Goal: Use online tool/utility: Utilize a website feature to perform a specific function

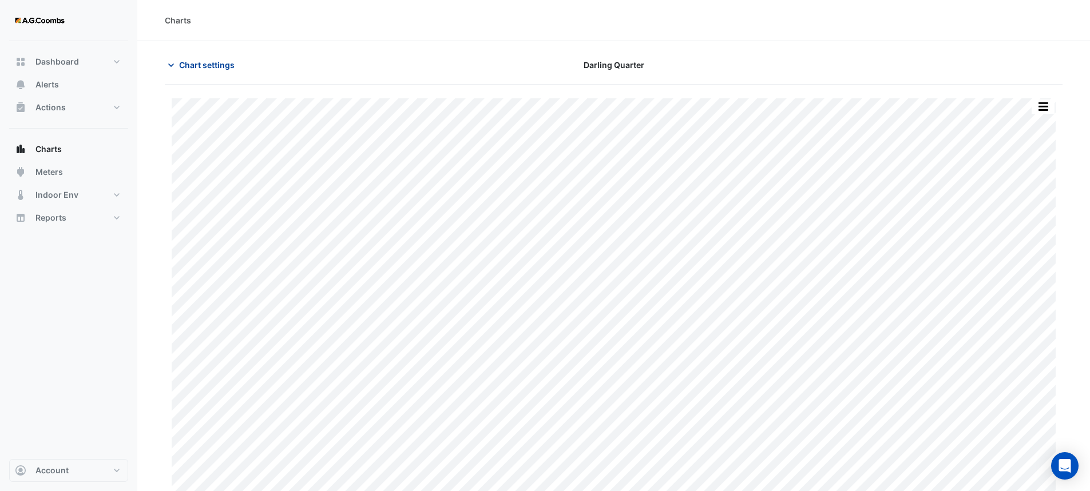
click at [181, 65] on span "Chart settings" at bounding box center [206, 65] width 55 height 12
type input "**********"
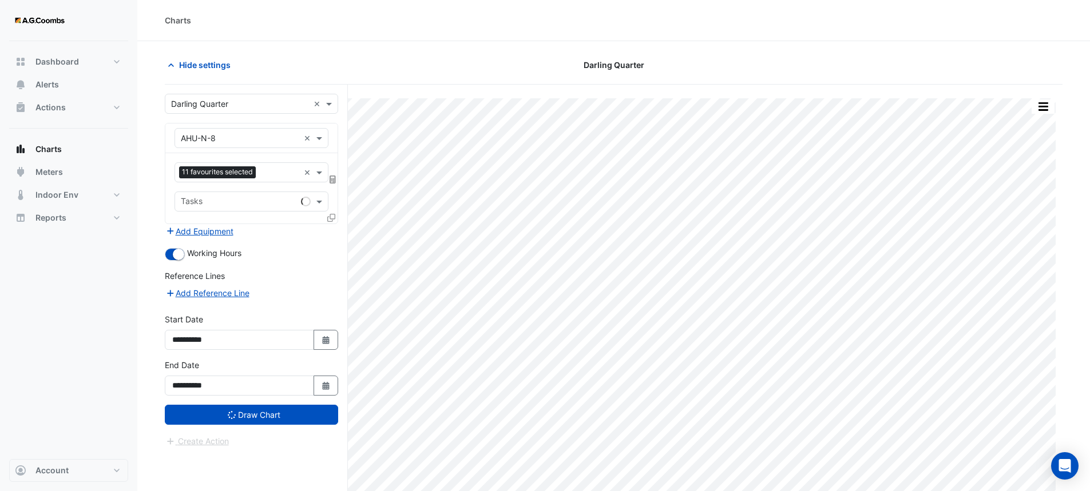
click at [227, 105] on input "text" at bounding box center [240, 104] width 138 height 12
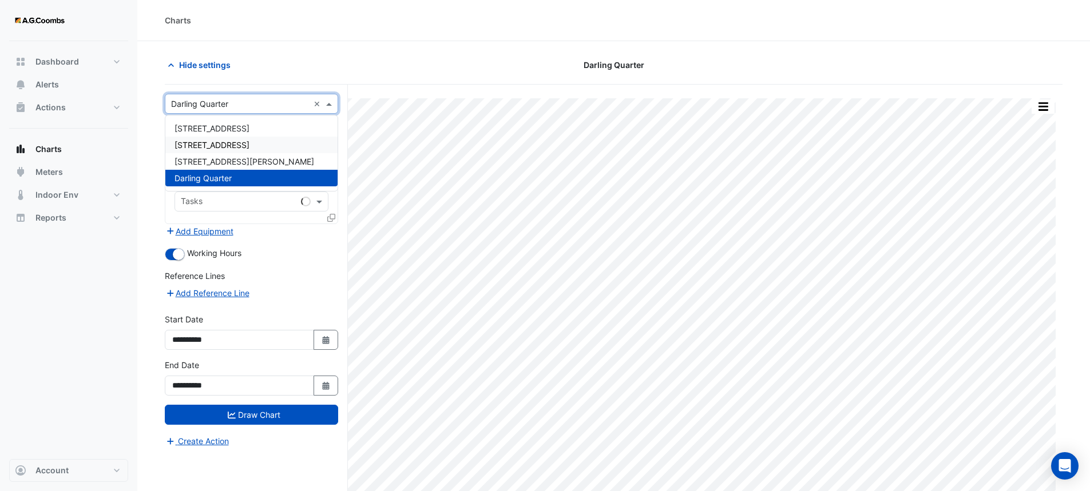
click at [248, 140] on div "[STREET_ADDRESS]" at bounding box center [251, 145] width 172 height 17
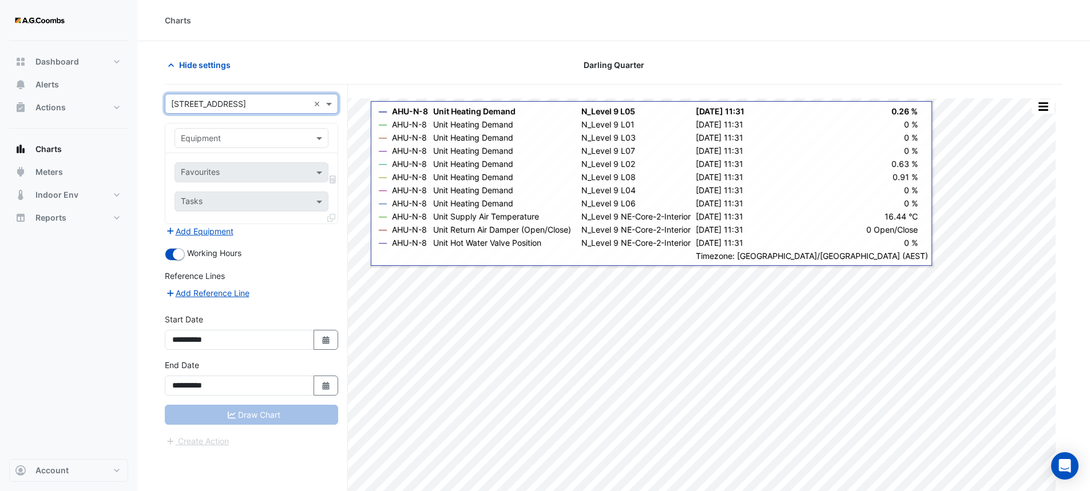
click at [287, 144] on div "Equipment" at bounding box center [242, 138] width 134 height 12
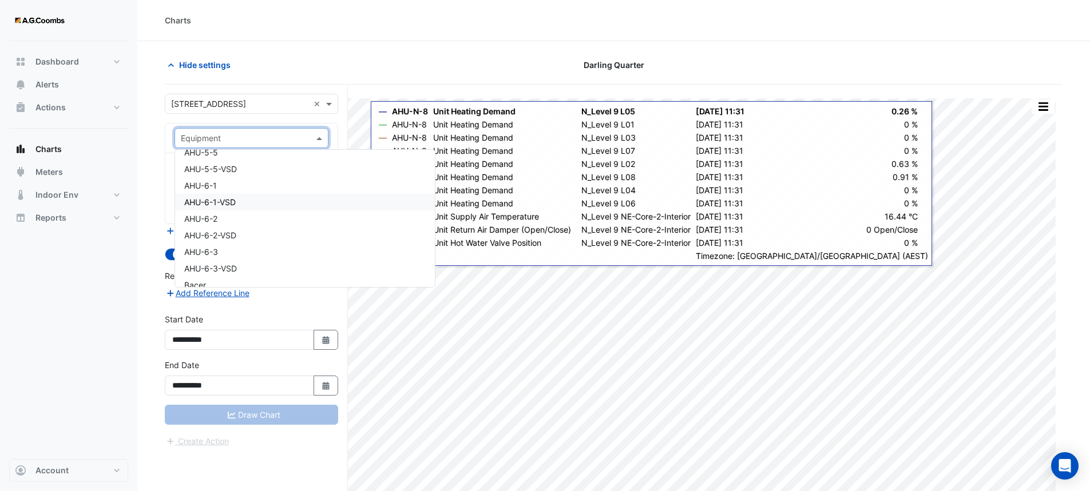
scroll to position [1030, 0]
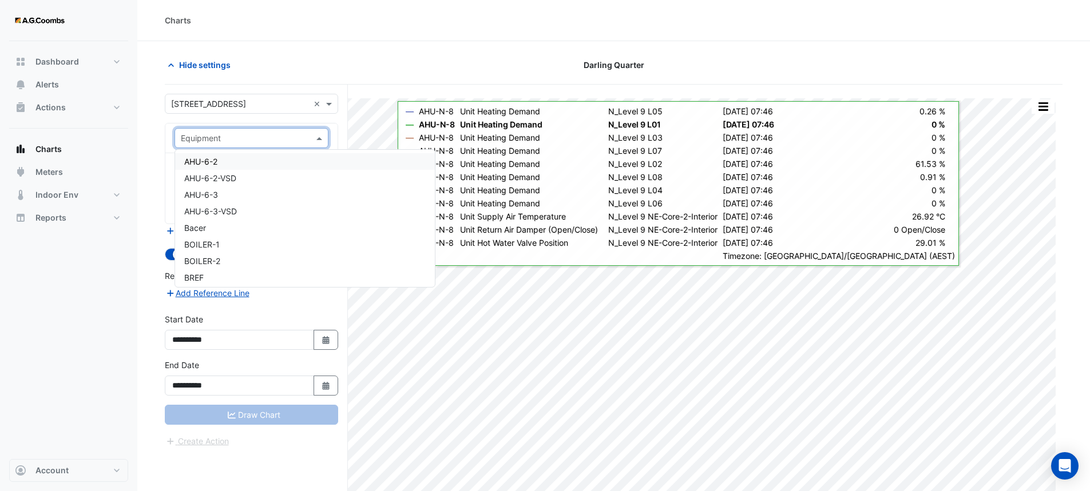
click at [220, 161] on div "AHU-6-2" at bounding box center [305, 161] width 260 height 17
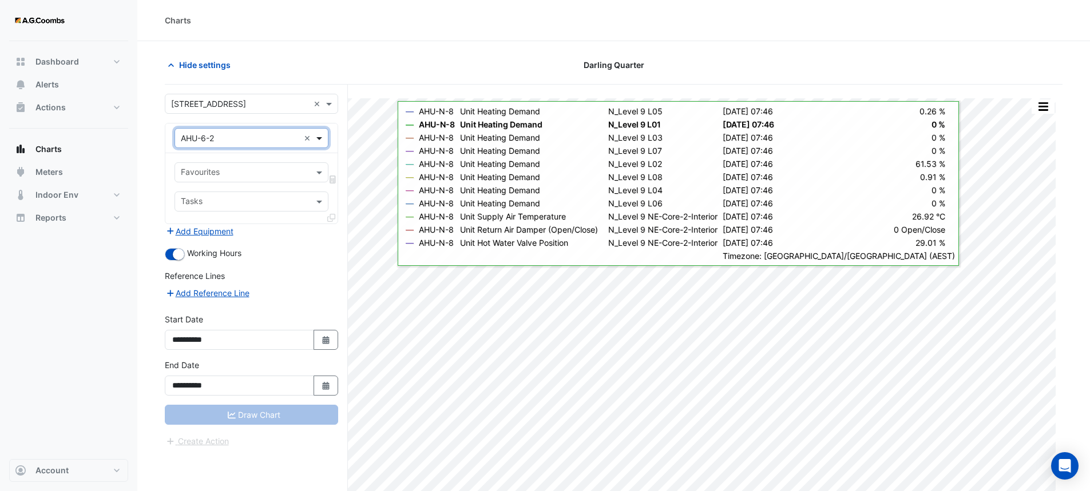
click at [318, 135] on span at bounding box center [320, 138] width 14 height 12
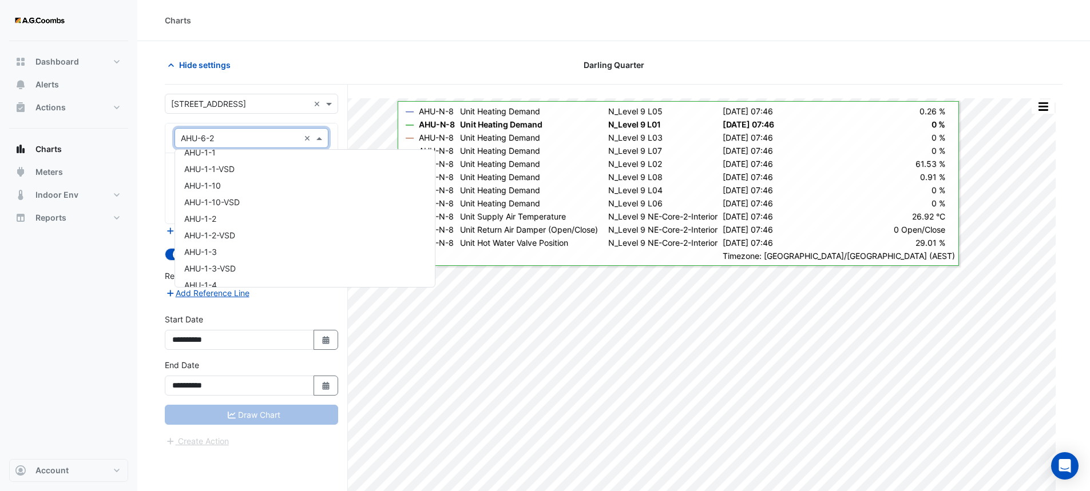
scroll to position [0, 0]
click at [227, 226] on div "AHU-1-2" at bounding box center [305, 229] width 260 height 17
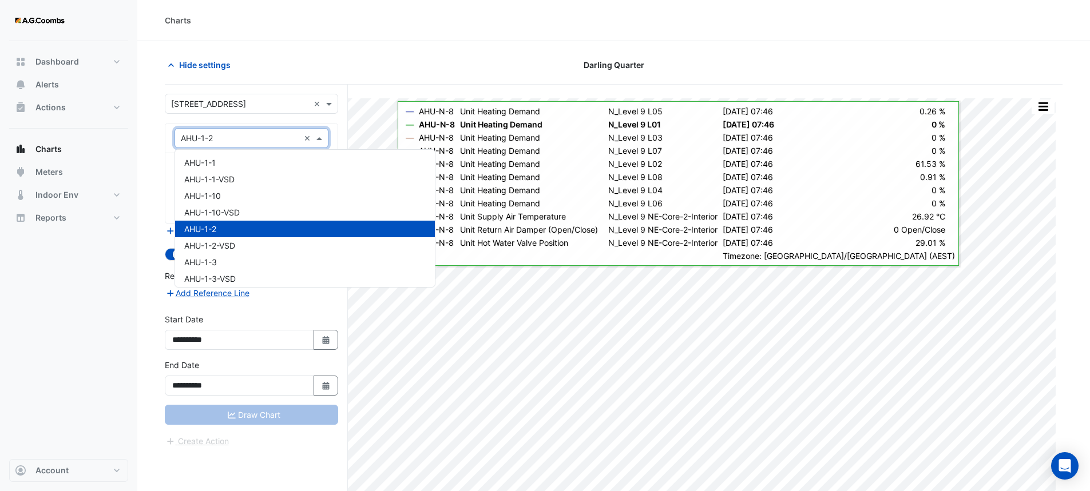
click at [319, 138] on span at bounding box center [320, 138] width 14 height 12
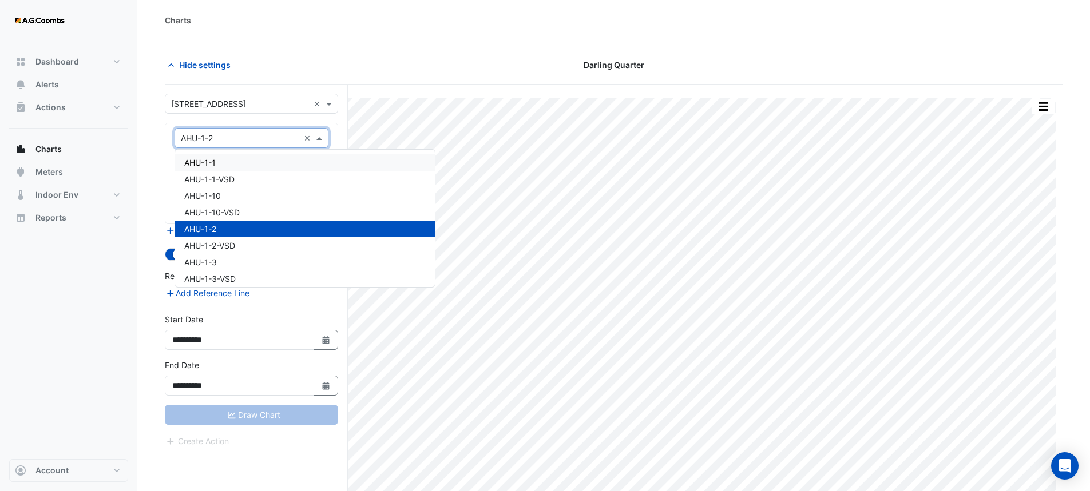
click at [434, 41] on div "Charts" at bounding box center [613, 20] width 952 height 41
click at [323, 138] on span at bounding box center [320, 138] width 14 height 12
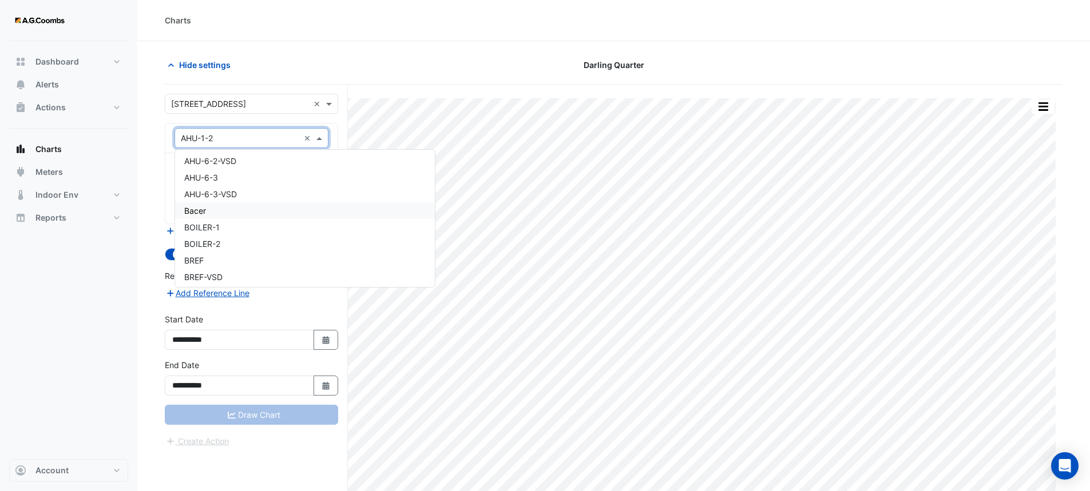
scroll to position [1030, 0]
click at [209, 191] on span "AHU-6-3" at bounding box center [201, 195] width 34 height 10
click at [317, 172] on span at bounding box center [320, 172] width 14 height 12
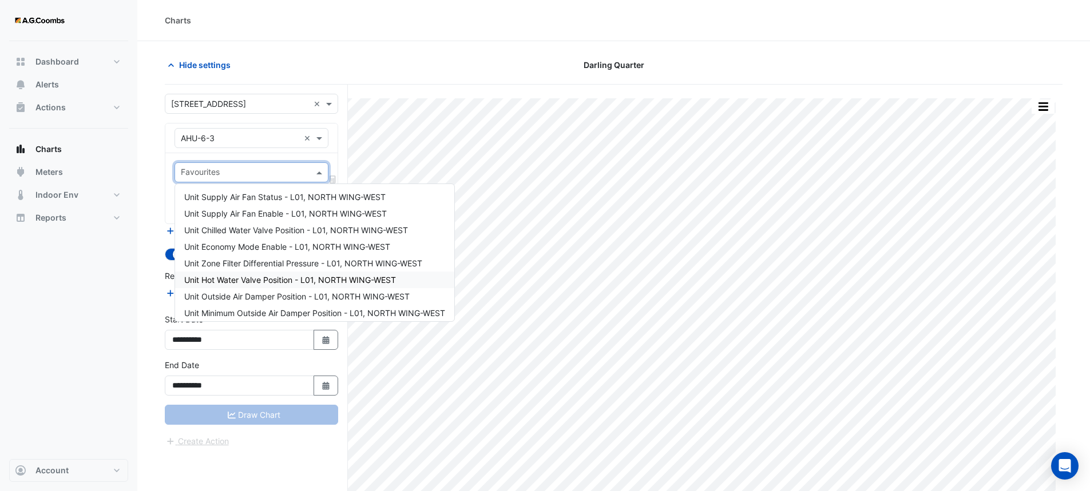
click at [237, 276] on span "Unit Hot Water Valve Position - L01, NORTH WING-WEST" at bounding box center [290, 280] width 212 height 10
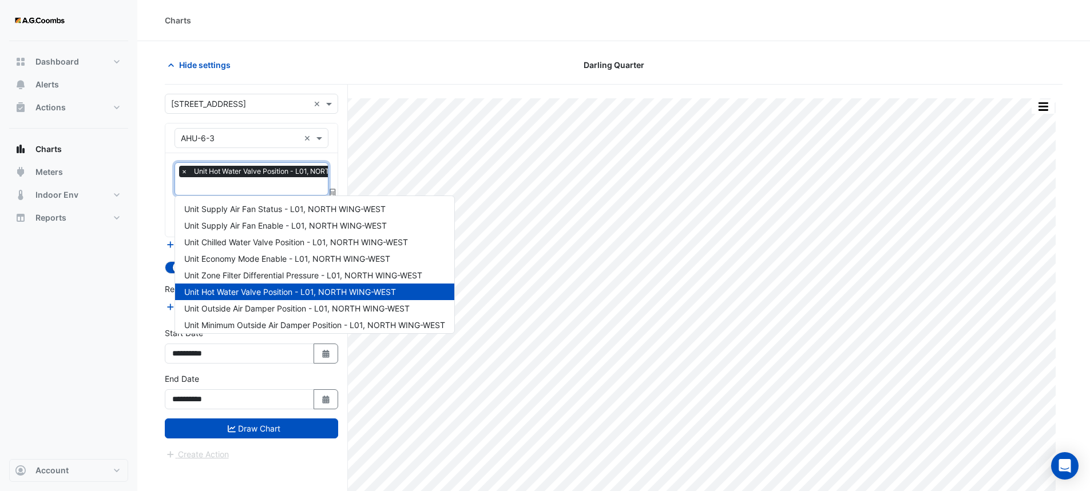
click at [228, 186] on input "text" at bounding box center [282, 187] width 203 height 12
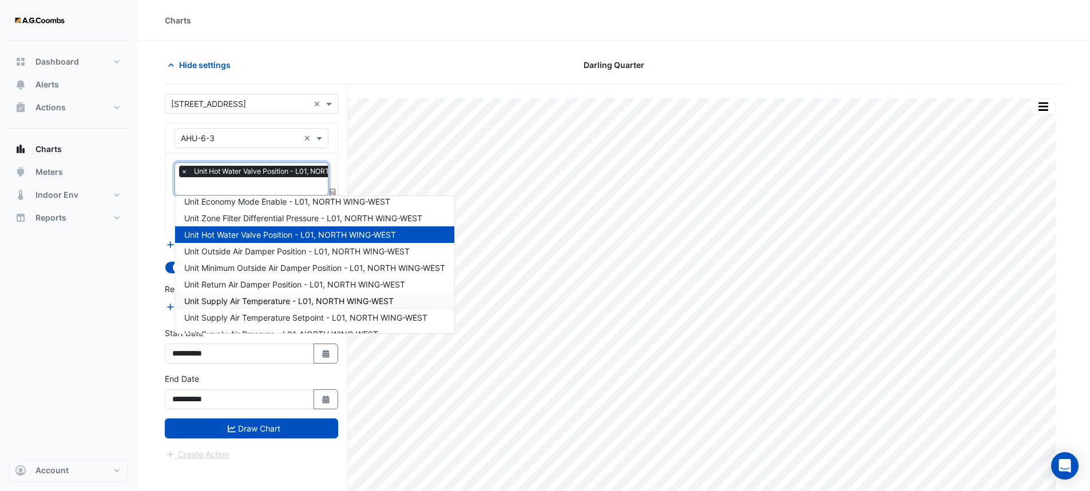
click at [247, 301] on span "Unit Supply Air Temperature - L01, NORTH WING-WEST" at bounding box center [288, 301] width 209 height 10
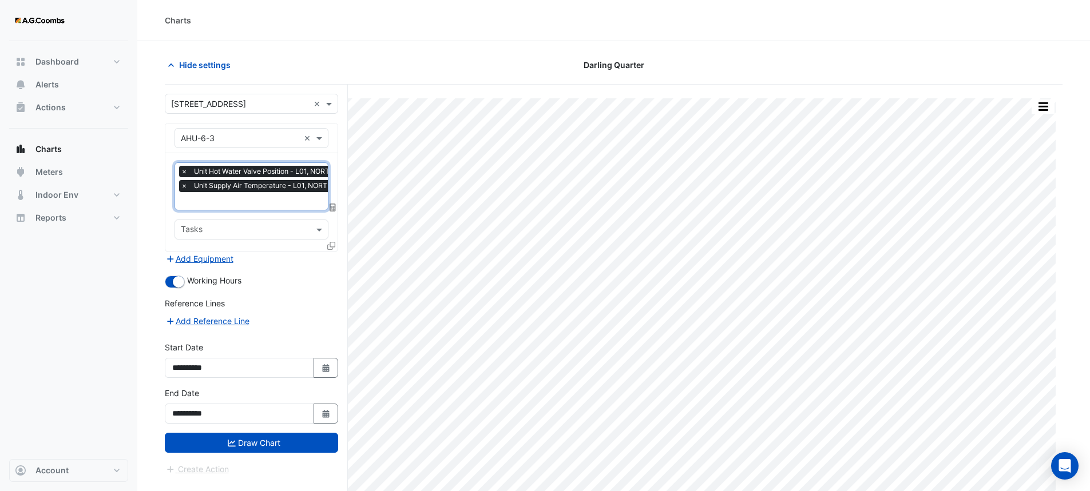
click at [251, 199] on input "text" at bounding box center [282, 202] width 203 height 12
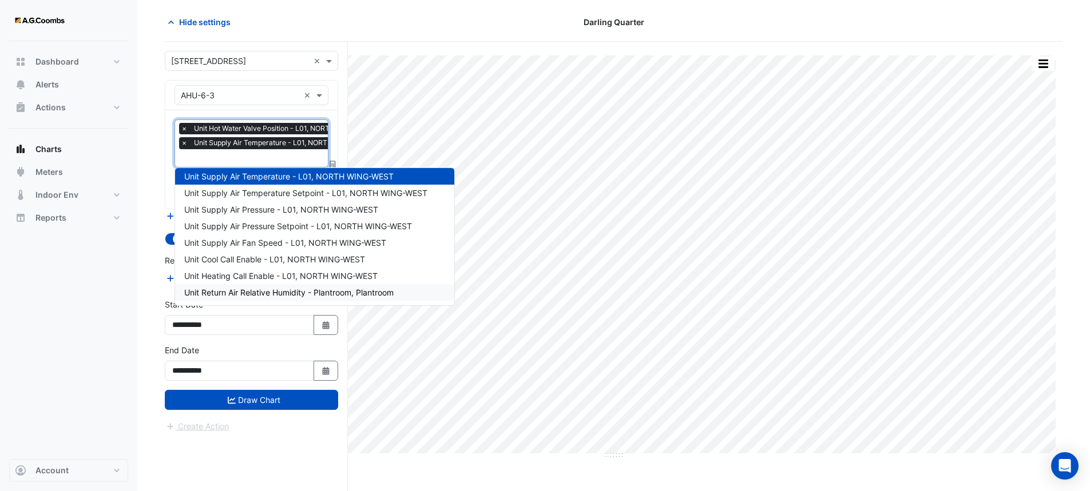
scroll to position [43, 0]
click at [267, 191] on span "Unit Supply Air Temperature Setpoint - L01, NORTH WING-WEST" at bounding box center [305, 193] width 243 height 10
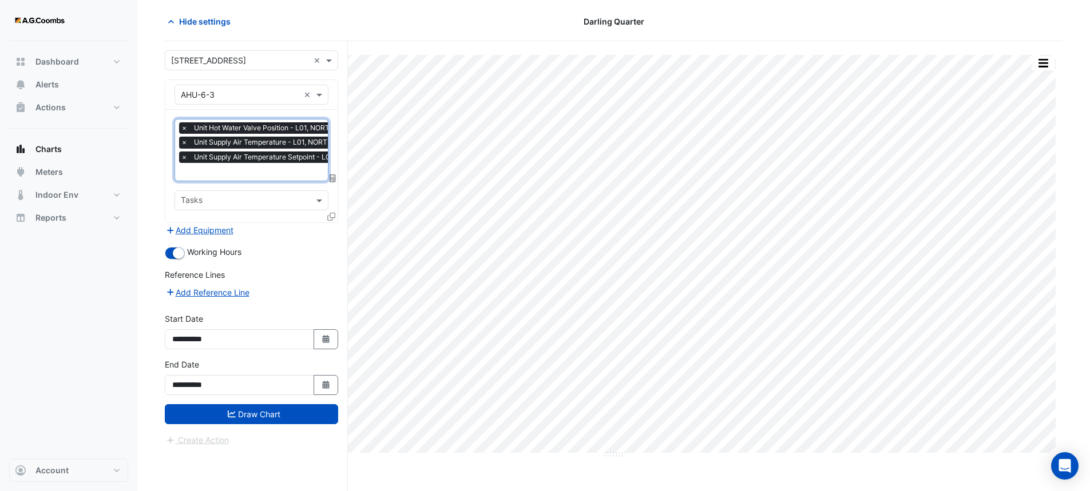
click at [239, 172] on input "text" at bounding box center [295, 173] width 229 height 12
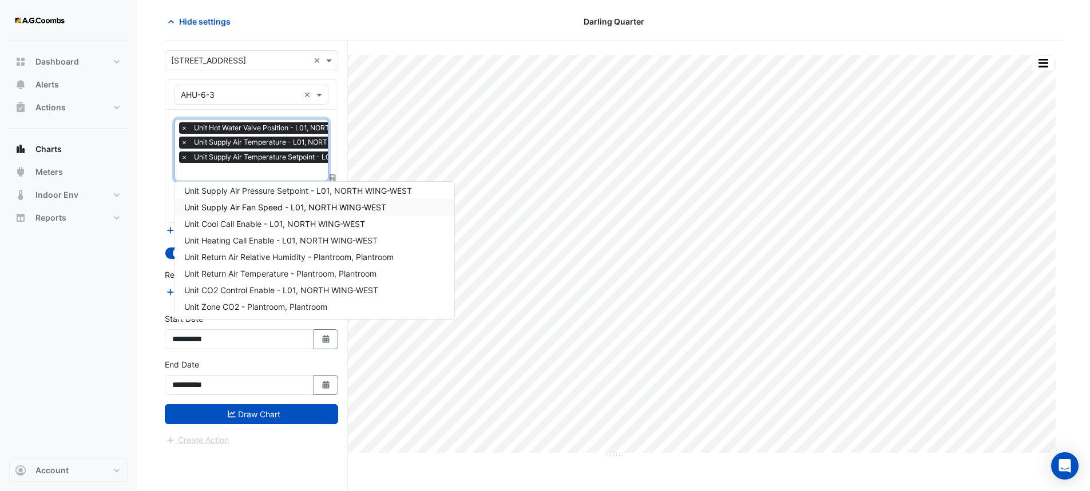
scroll to position [204, 0]
click at [255, 269] on span "Unit Return Air Temperature - Plantroom, Plantroom" at bounding box center [280, 273] width 192 height 10
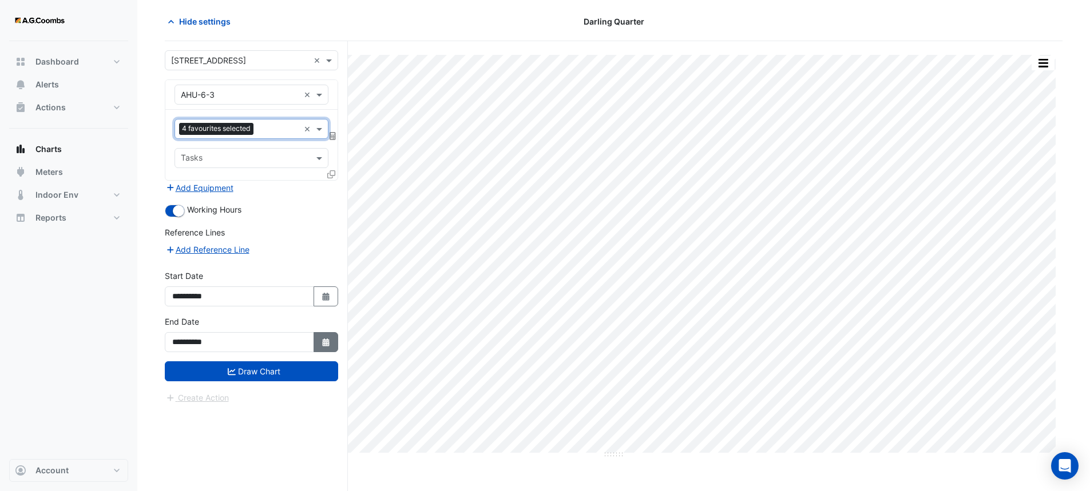
click at [323, 347] on icon "button" at bounding box center [325, 343] width 7 height 8
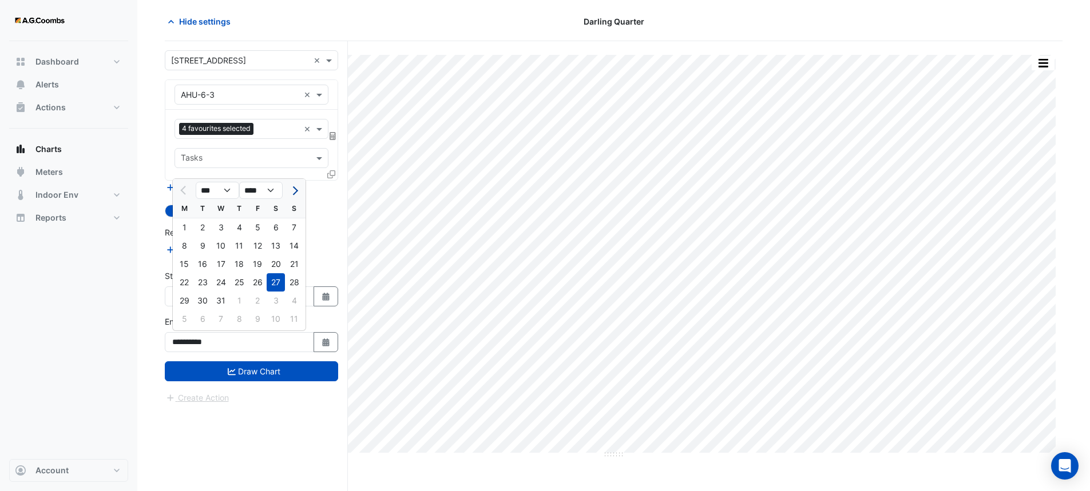
click at [296, 184] on button "Next month" at bounding box center [294, 190] width 14 height 18
select select "*"
click at [277, 245] on div "10" at bounding box center [276, 246] width 18 height 18
type input "**********"
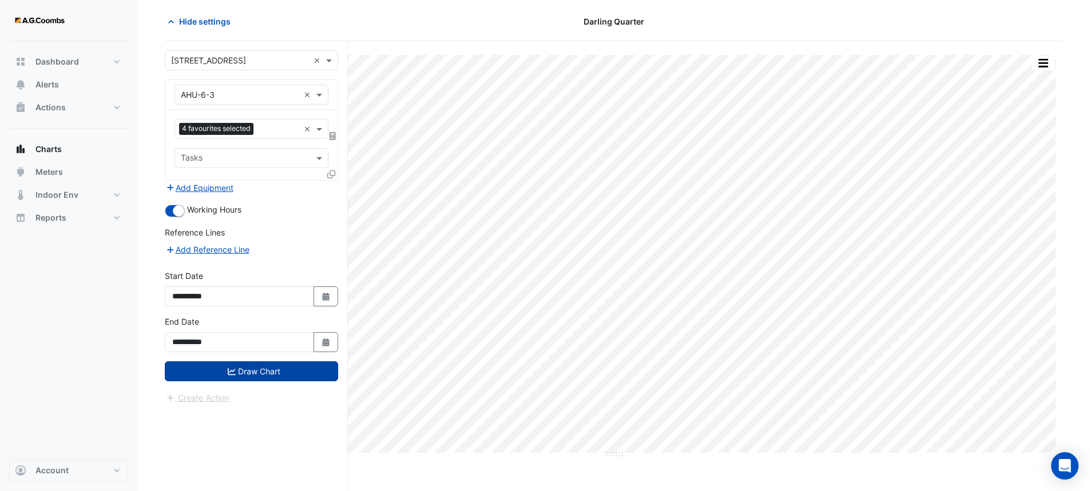
click at [228, 368] on icon "submit" at bounding box center [232, 372] width 8 height 8
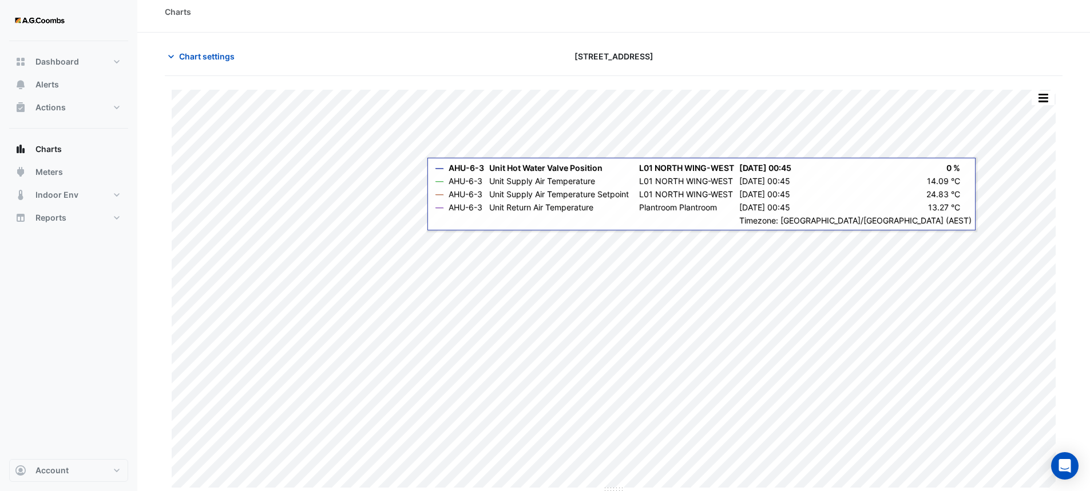
scroll to position [11, 0]
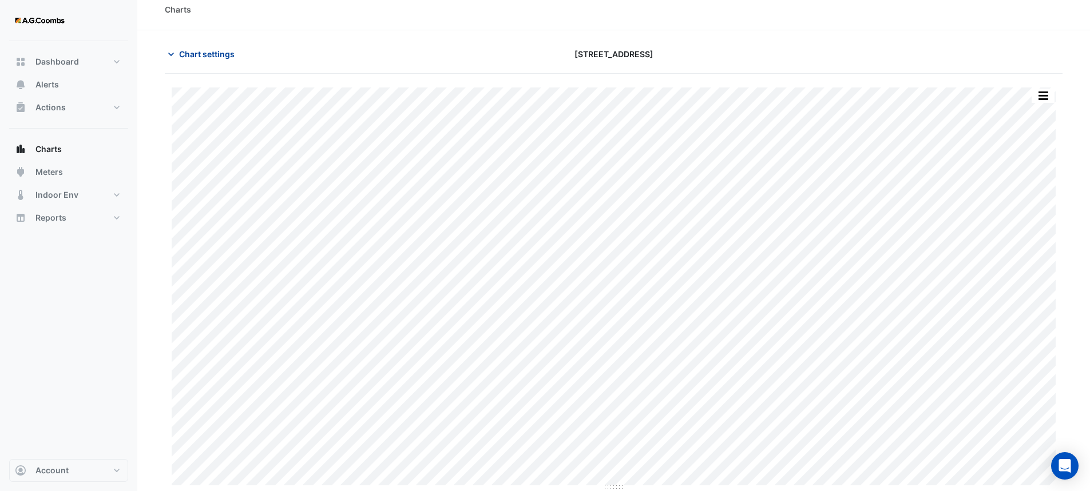
drag, startPoint x: 193, startPoint y: 61, endPoint x: 186, endPoint y: 55, distance: 8.9
click at [192, 61] on button "Chart settings" at bounding box center [203, 54] width 77 height 20
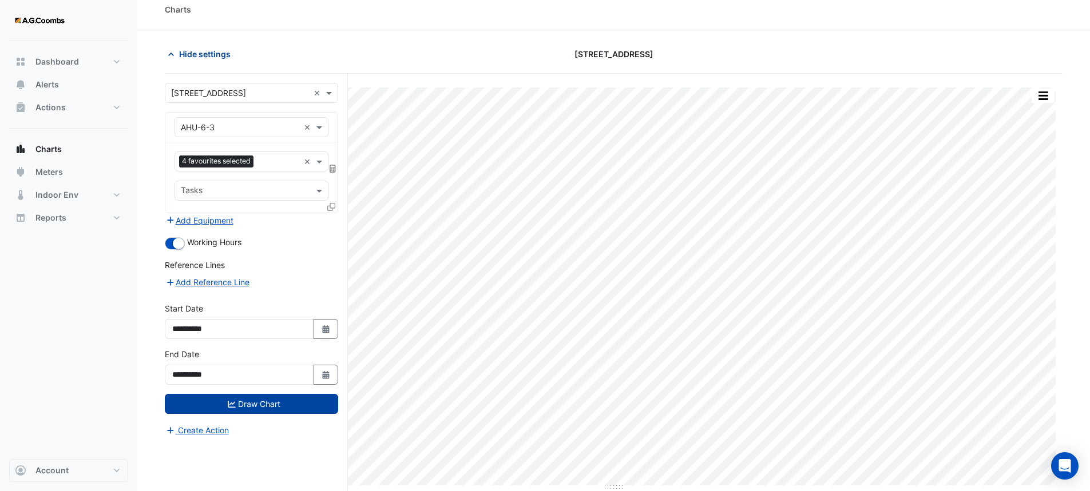
click at [184, 50] on span "Hide settings" at bounding box center [204, 54] width 51 height 12
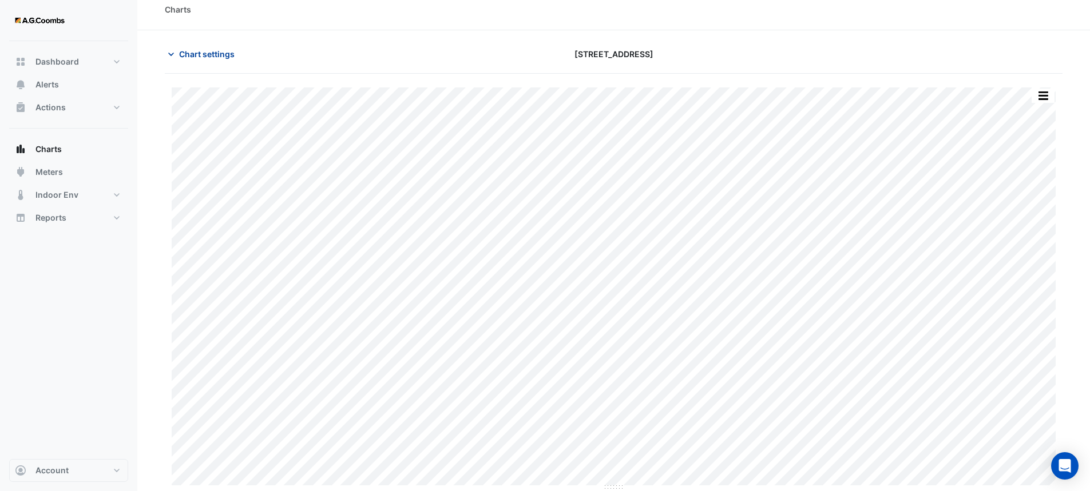
click at [184, 50] on span "Chart settings" at bounding box center [206, 54] width 55 height 12
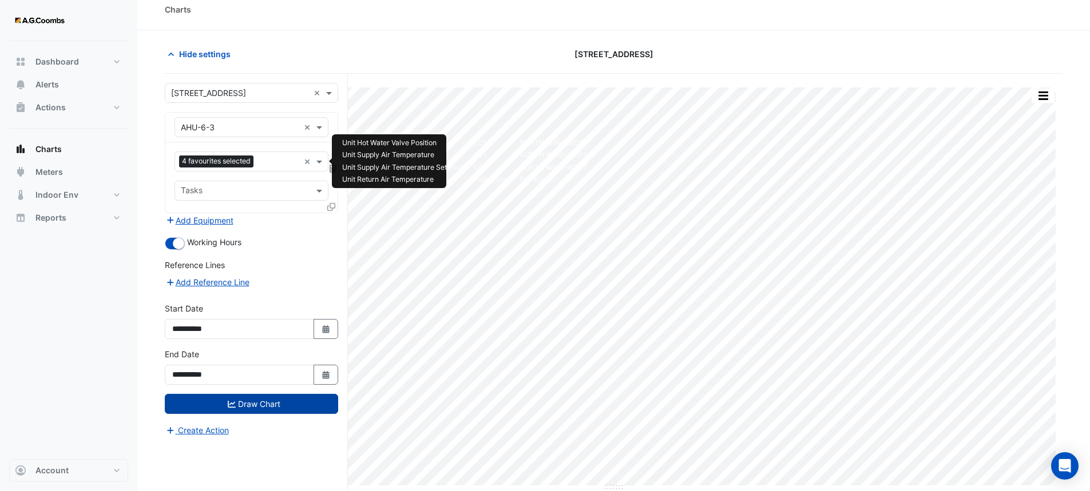
click at [271, 162] on input "text" at bounding box center [278, 163] width 41 height 12
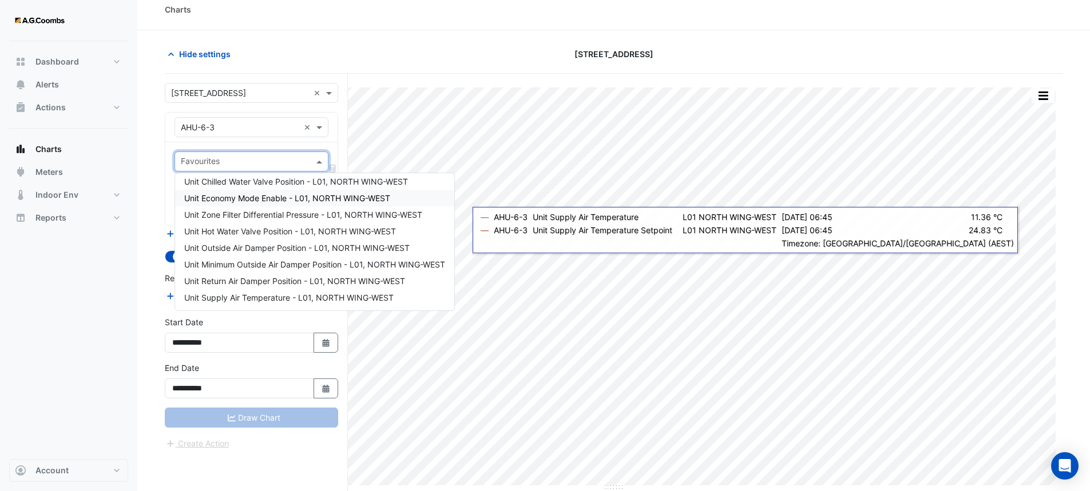
scroll to position [57, 0]
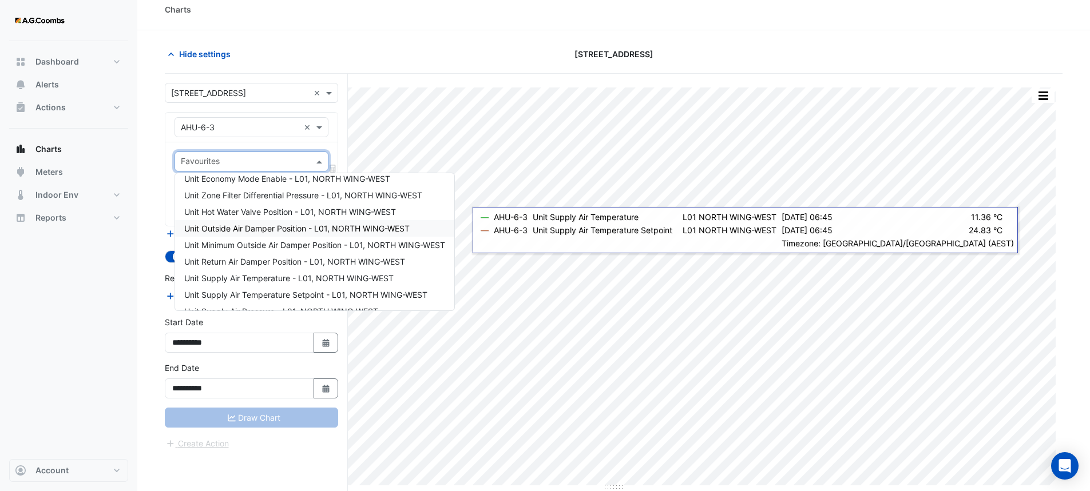
click at [245, 228] on span "Unit Outside Air Damper Position - L01, NORTH WING-WEST" at bounding box center [296, 229] width 225 height 10
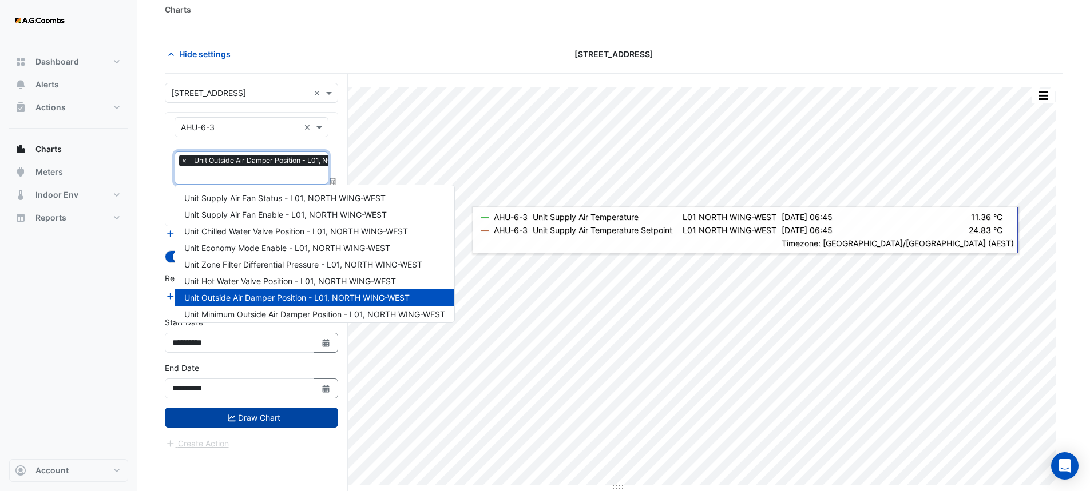
click at [294, 177] on input "text" at bounding box center [288, 176] width 215 height 12
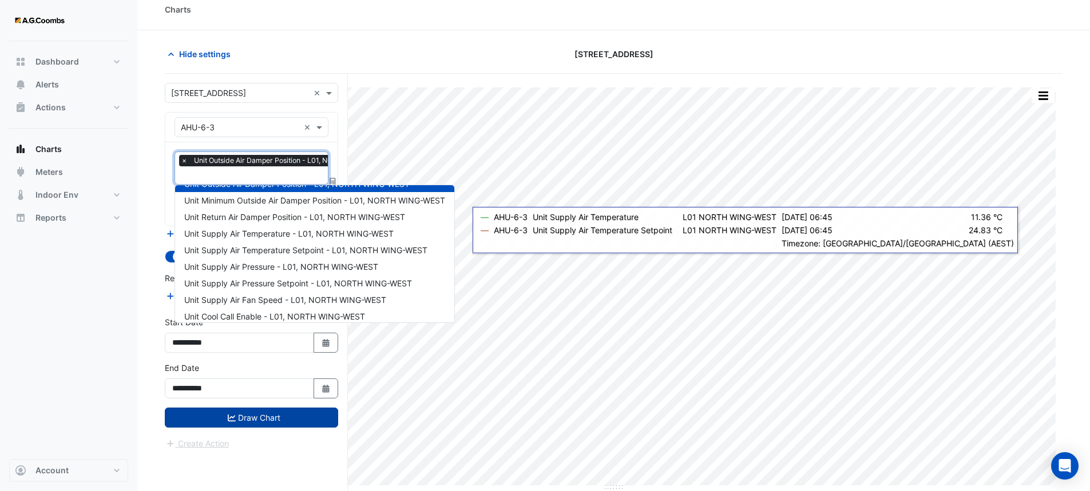
scroll to position [114, 0]
click at [271, 201] on span "Unit Minimum Outside Air Damper Position - L01, NORTH WING-WEST" at bounding box center [314, 200] width 261 height 10
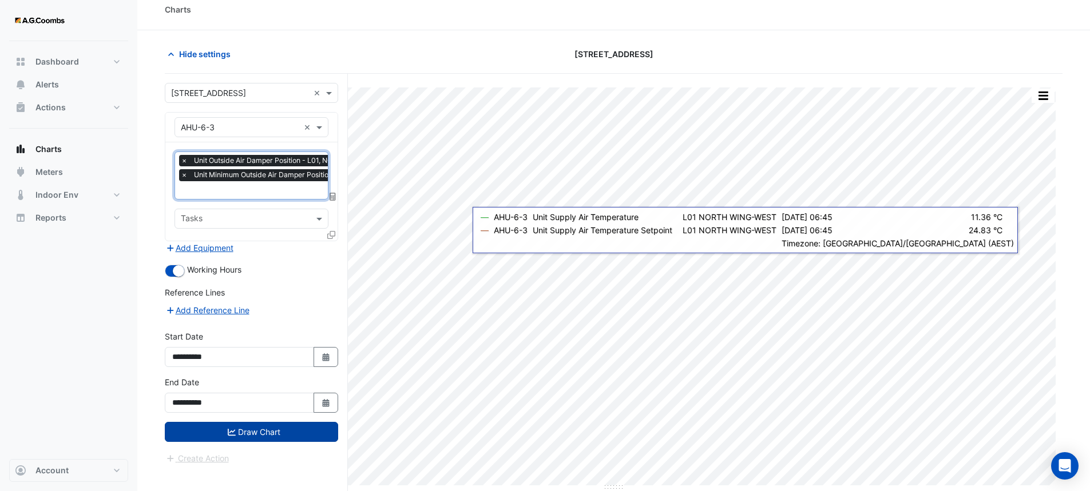
click at [238, 191] on input "text" at bounding box center [304, 191] width 247 height 12
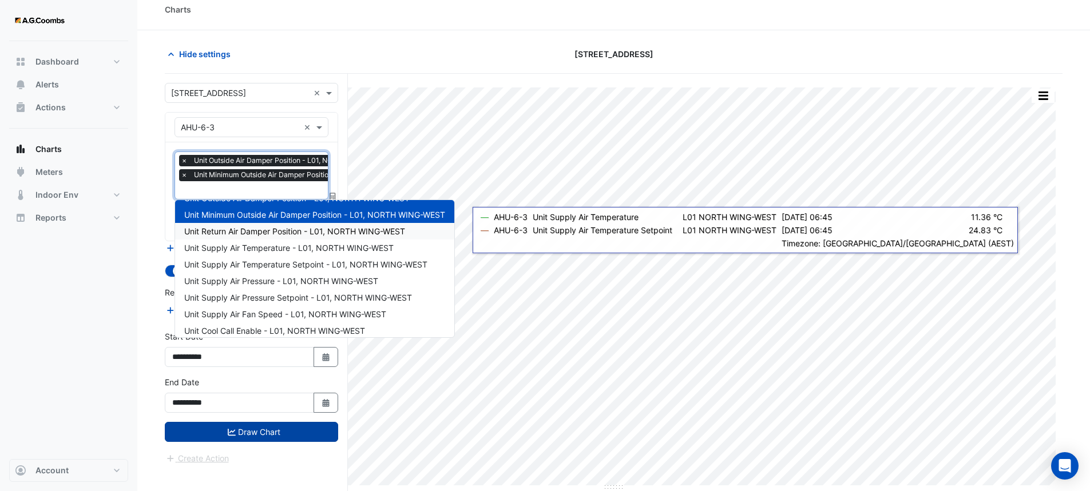
click at [263, 231] on span "Unit Return Air Damper Position - L01, NORTH WING-WEST" at bounding box center [294, 232] width 221 height 10
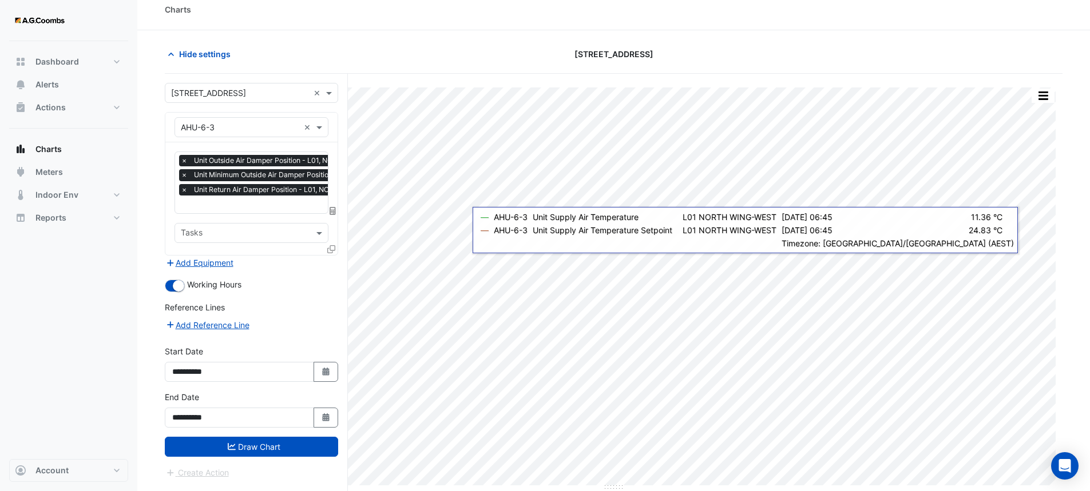
drag, startPoint x: 253, startPoint y: 447, endPoint x: 315, endPoint y: 291, distance: 168.5
click at [315, 291] on form "**********" at bounding box center [251, 281] width 173 height 396
click at [331, 374] on button "Select Date" at bounding box center [325, 372] width 25 height 20
select select "*"
select select "****"
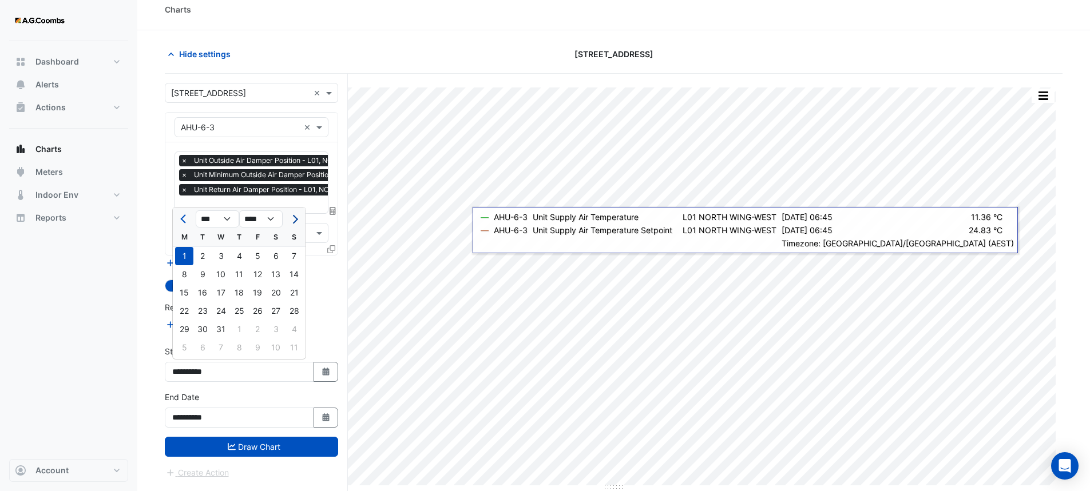
click at [298, 217] on button "Next month" at bounding box center [294, 219] width 14 height 18
select select "*"
click at [236, 253] on div "1" at bounding box center [239, 256] width 18 height 18
type input "**********"
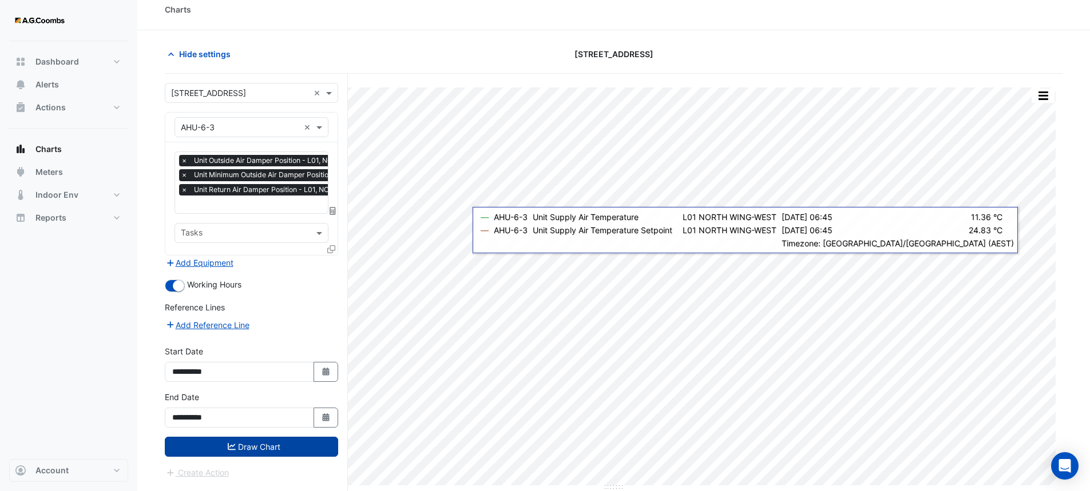
click at [309, 448] on button "Draw Chart" at bounding box center [251, 447] width 173 height 20
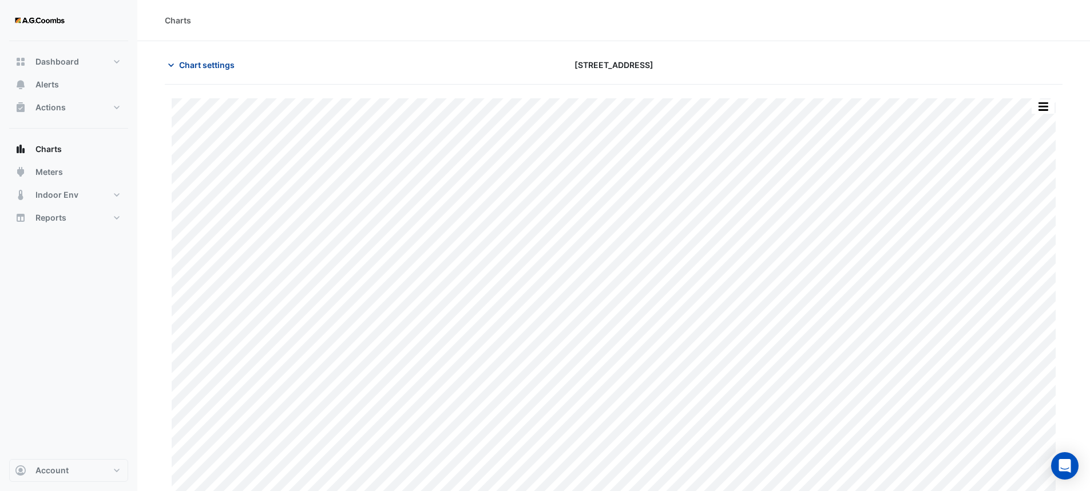
click at [184, 62] on span "Chart settings" at bounding box center [206, 65] width 55 height 12
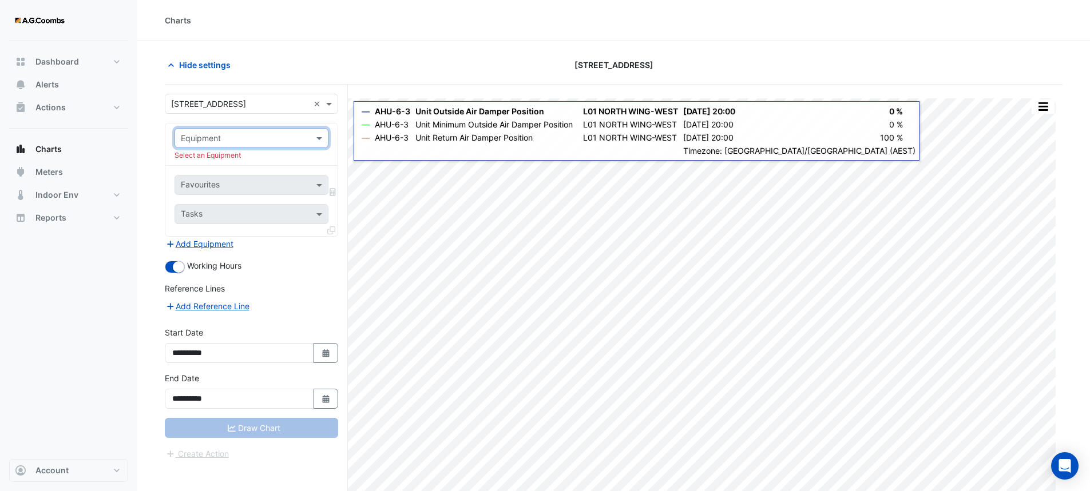
click at [241, 137] on input "text" at bounding box center [240, 139] width 118 height 12
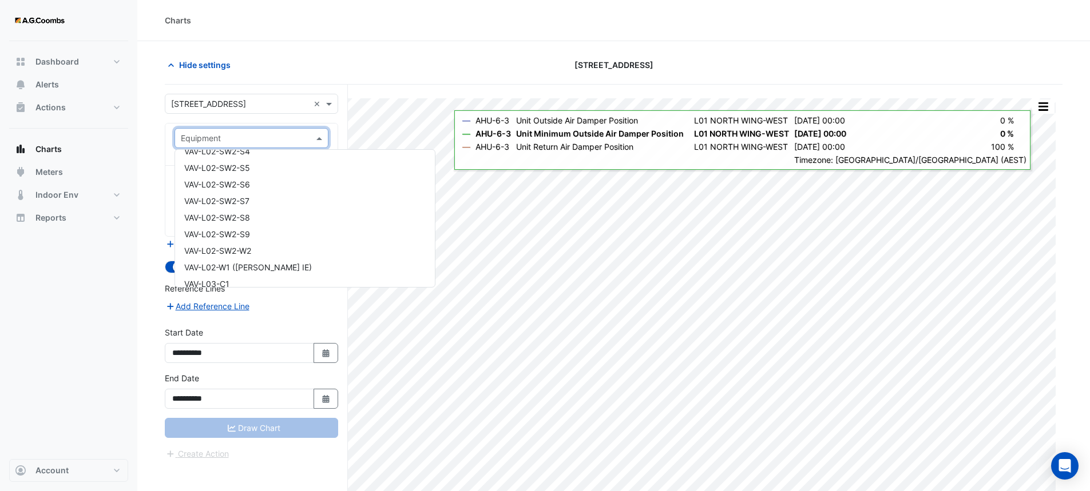
scroll to position [8117, 0]
click at [219, 227] on span "VAV-L02-SW2-S9" at bounding box center [217, 224] width 66 height 10
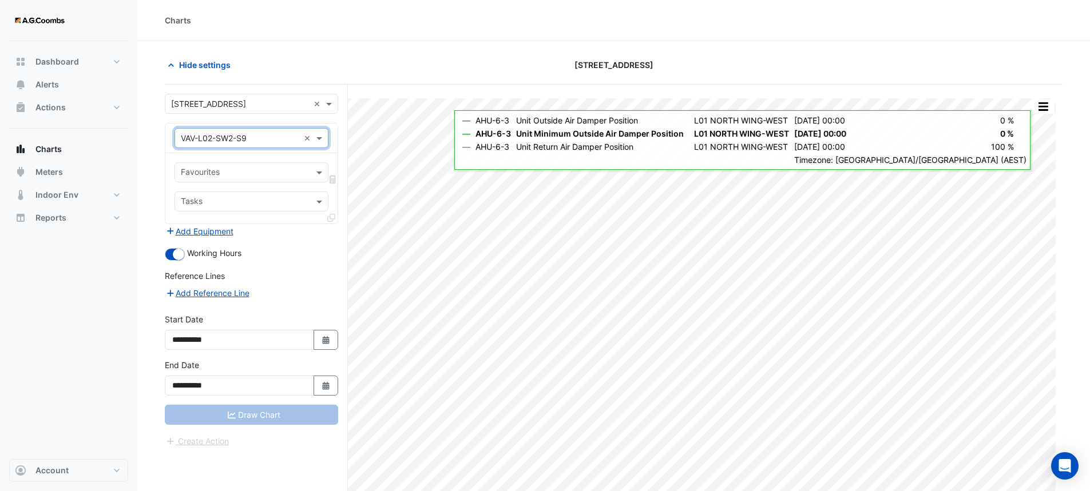
click at [285, 172] on input "text" at bounding box center [245, 174] width 128 height 12
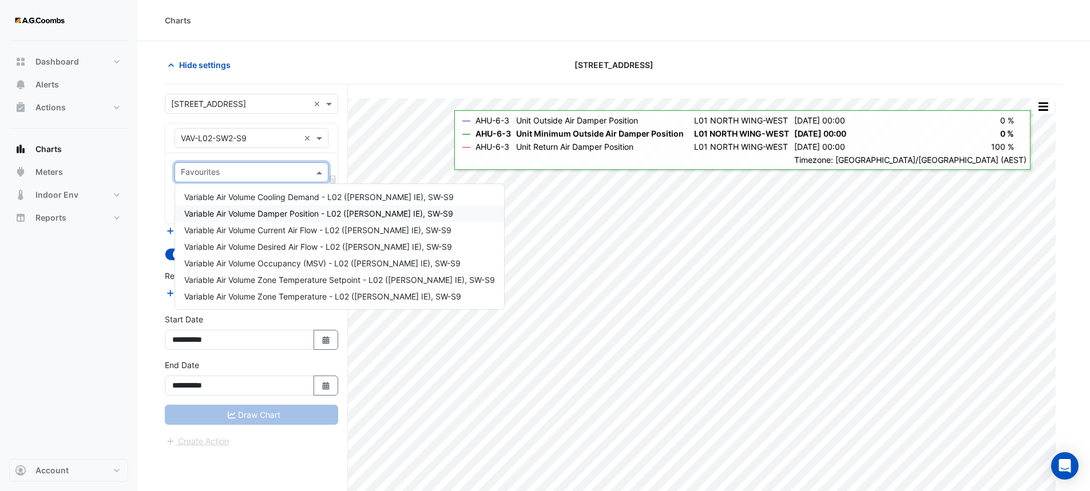
scroll to position [43, 0]
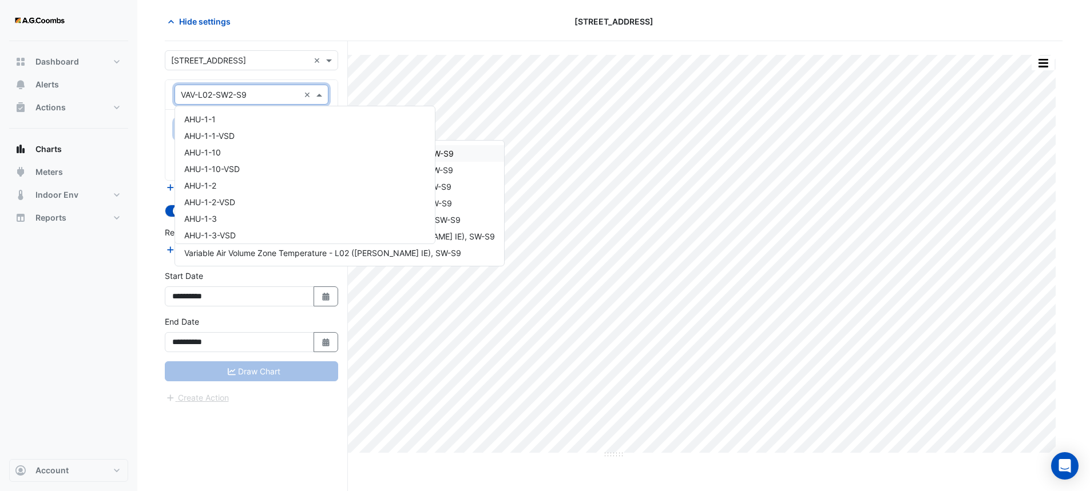
click at [284, 89] on input "text" at bounding box center [240, 95] width 118 height 12
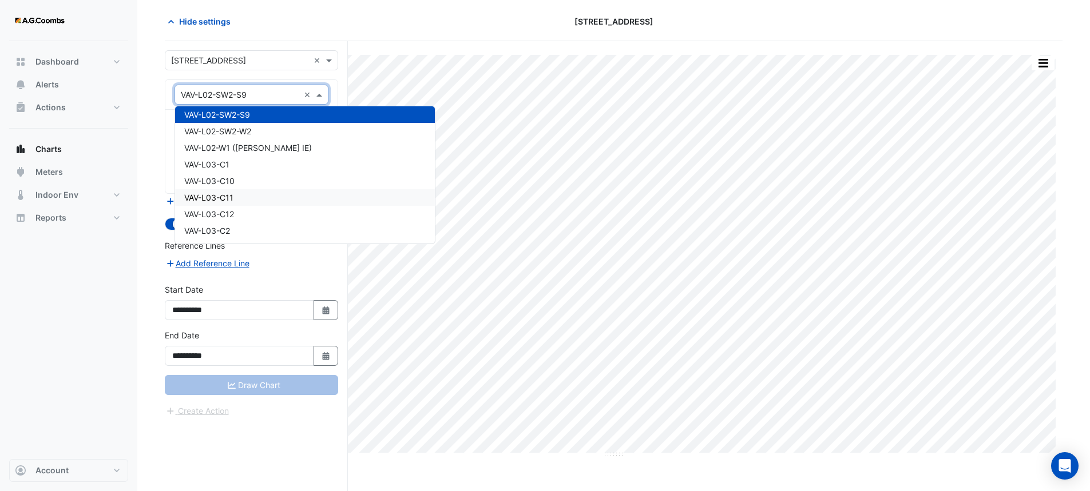
click at [238, 196] on div "VAV-L03-C11" at bounding box center [305, 197] width 260 height 17
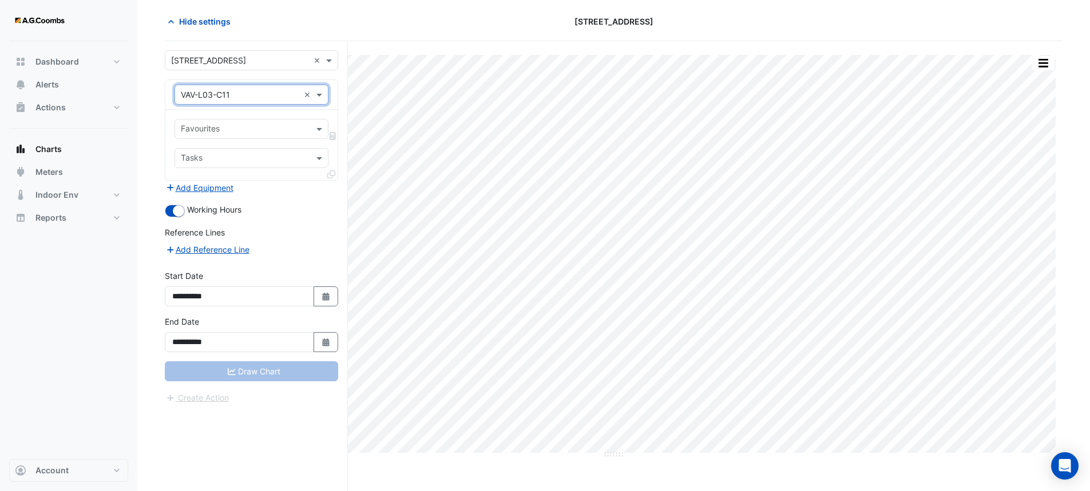
click at [247, 129] on input "text" at bounding box center [245, 130] width 128 height 12
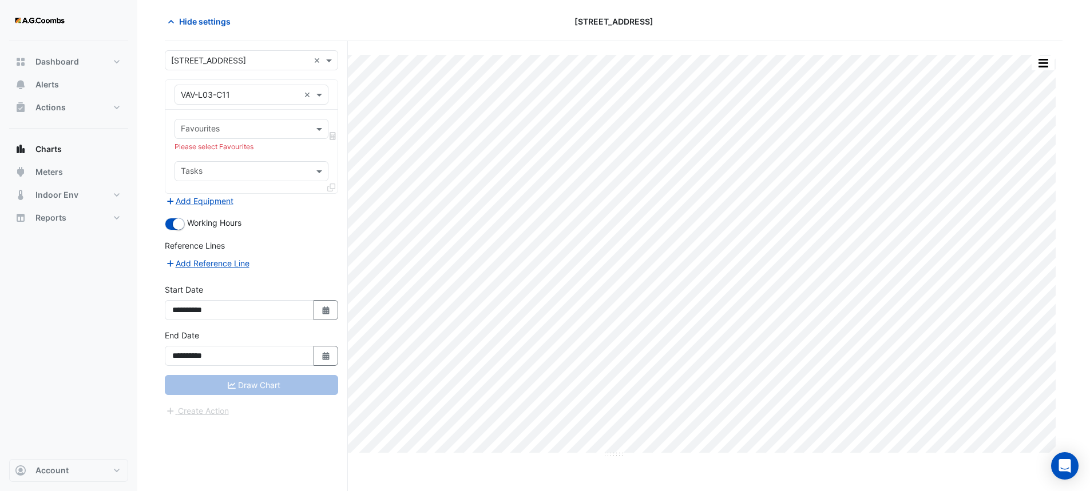
click at [369, 33] on div "Hide settings [STREET_ADDRESS]" at bounding box center [613, 26] width 897 height 30
click at [495, 43] on div "Split All Print Save as JPEG Save as PNG Pivot Data Table Export CSV - Flat Exp…" at bounding box center [613, 266] width 897 height 450
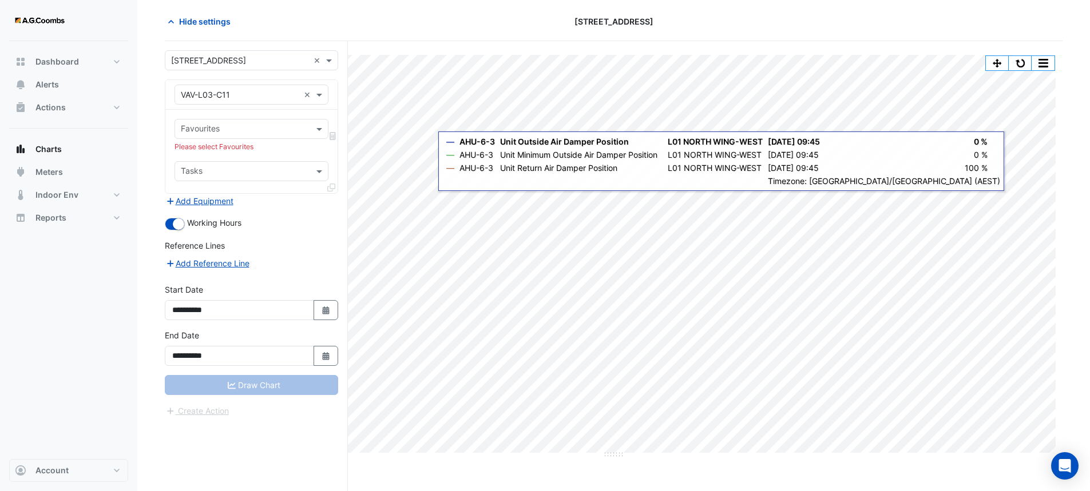
scroll to position [0, 0]
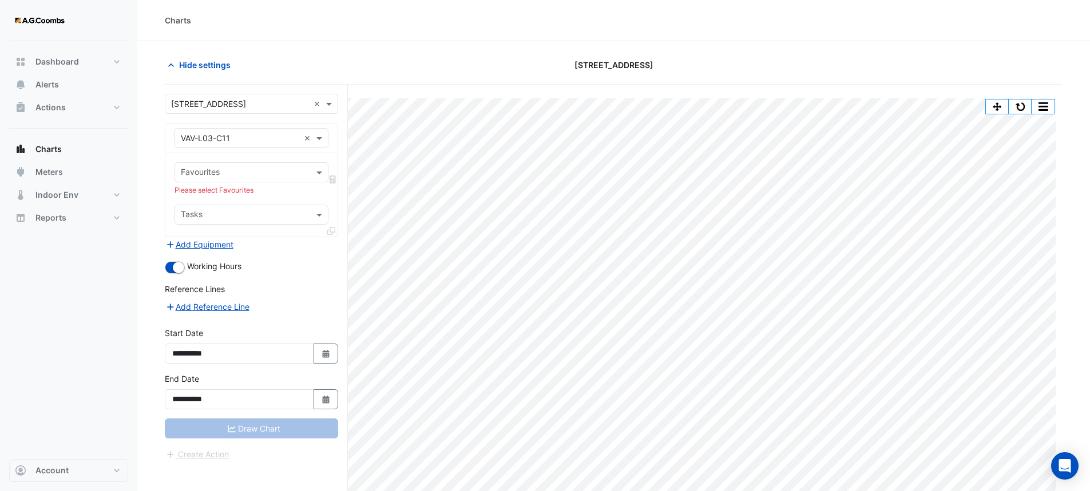
click at [408, 56] on div "Hide settings" at bounding box center [310, 65] width 304 height 20
click at [399, 69] on div "Hide settings" at bounding box center [310, 65] width 304 height 20
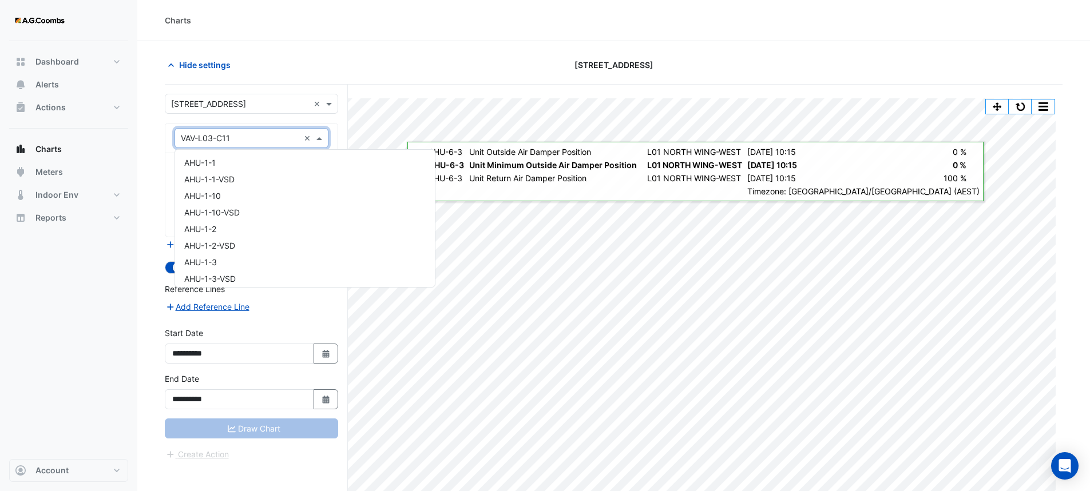
click at [268, 129] on div "Equipment × VAV-L03-C11 ×" at bounding box center [251, 138] width 154 height 20
